Goal: Transaction & Acquisition: Purchase product/service

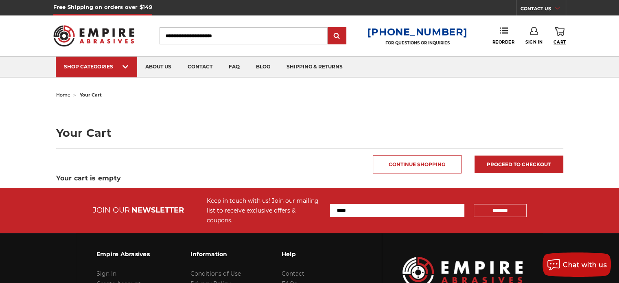
click at [558, 41] on span "Cart" at bounding box center [559, 41] width 12 height 5
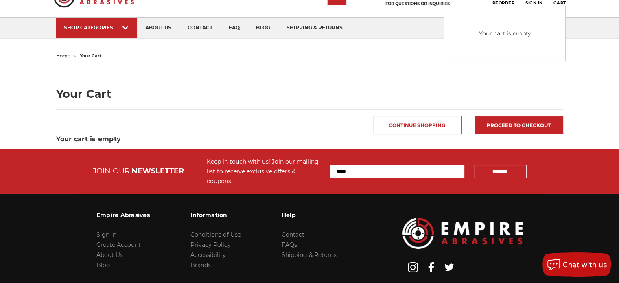
scroll to position [87, 0]
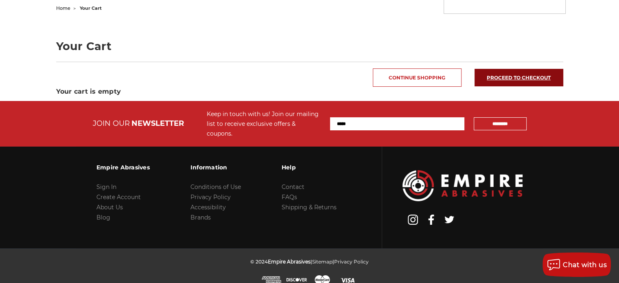
click at [515, 76] on link "Proceed to checkout" at bounding box center [518, 77] width 89 height 17
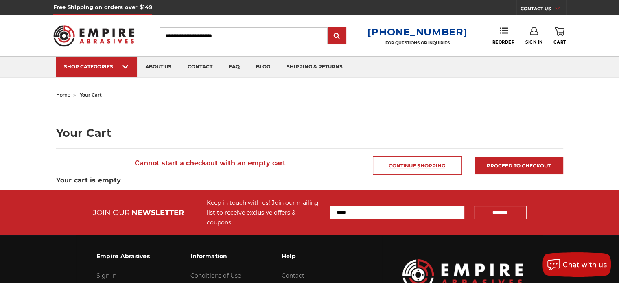
click at [431, 163] on link "Continue Shopping" at bounding box center [417, 165] width 89 height 18
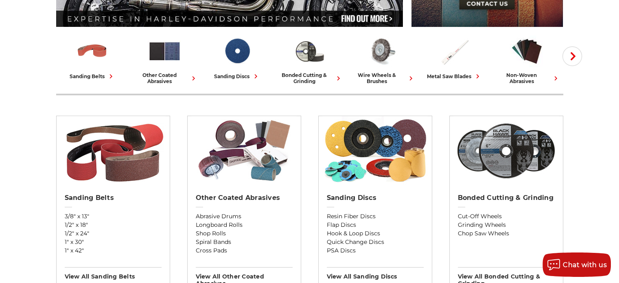
scroll to position [217, 0]
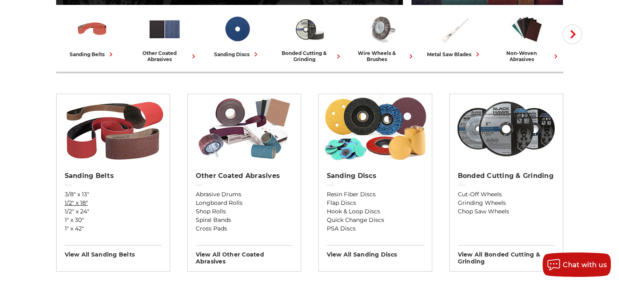
click at [72, 201] on link "1/2" x 18"" at bounding box center [113, 203] width 97 height 9
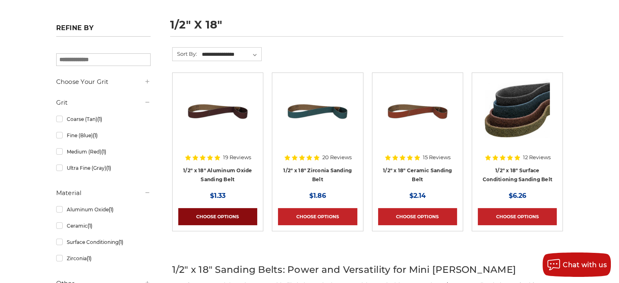
click at [217, 215] on link "Choose Options" at bounding box center [217, 216] width 79 height 17
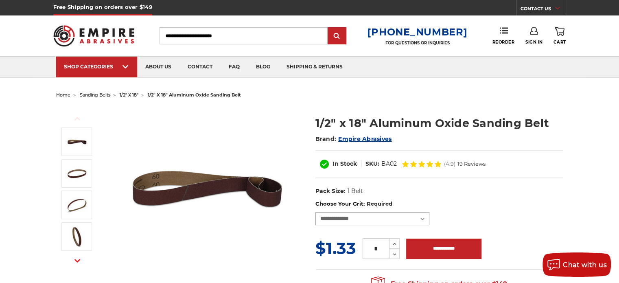
click at [335, 219] on select "**********" at bounding box center [372, 218] width 114 height 13
select select "****"
click at [315, 212] on select "**********" at bounding box center [372, 218] width 114 height 13
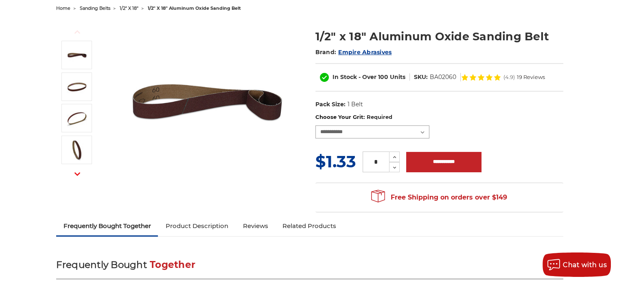
scroll to position [108, 0]
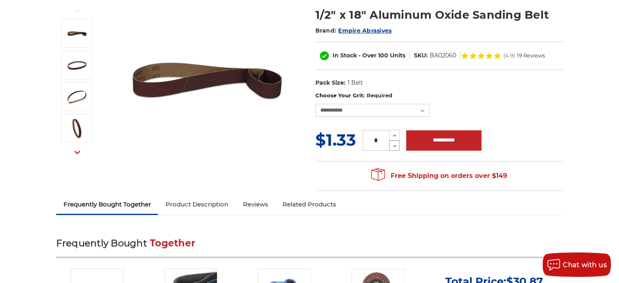
click at [394, 145] on icon at bounding box center [394, 145] width 6 height 7
click at [392, 135] on icon at bounding box center [394, 135] width 6 height 7
click at [394, 134] on icon at bounding box center [394, 135] width 6 height 7
click at [394, 135] on use at bounding box center [394, 136] width 3 height 2
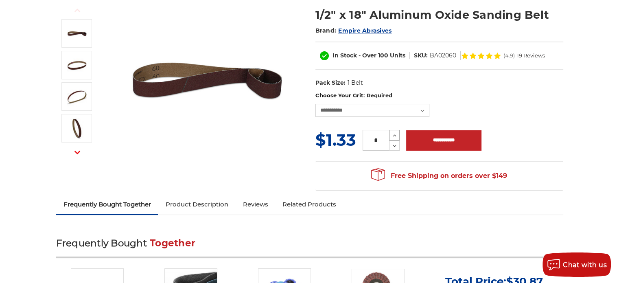
click at [394, 135] on use at bounding box center [394, 136] width 3 height 2
click at [393, 145] on use at bounding box center [394, 146] width 3 height 2
type input "*"
